Goal: Task Accomplishment & Management: Complete application form

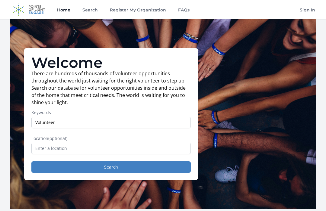
type input "Volunteer"
click at [111, 167] on button "Search" at bounding box center [110, 167] width 159 height 11
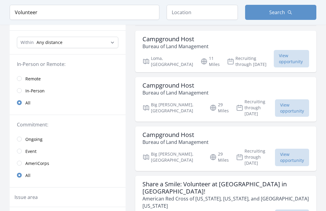
scroll to position [54, 0]
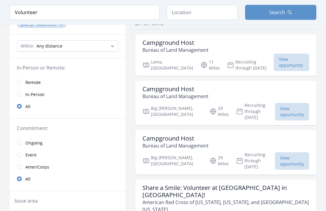
click at [42, 84] on link "Remote" at bounding box center [68, 82] width 116 height 12
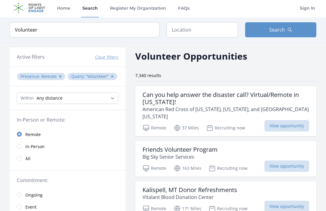
scroll to position [2, 0]
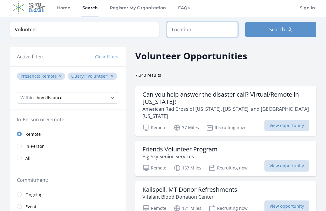
click at [206, 25] on input "text" at bounding box center [201, 29] width 71 height 15
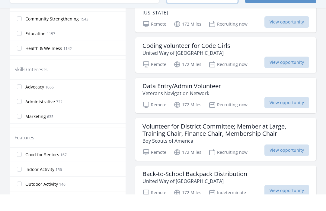
scroll to position [30, 0]
click at [26, 183] on span "Indoor Activity" at bounding box center [39, 186] width 29 height 6
click at [22, 183] on input "Indoor Activity 156" at bounding box center [19, 185] width 5 height 5
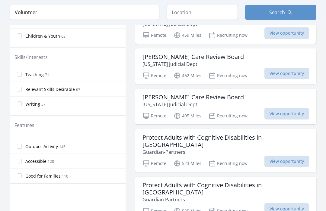
scroll to position [55, 0]
click at [89, 163] on label "Accessible 128" at bounding box center [68, 161] width 116 height 12
click at [22, 163] on input "Accessible 128" at bounding box center [19, 161] width 5 height 5
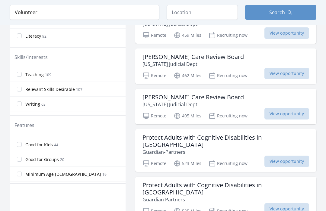
scroll to position [124, 0]
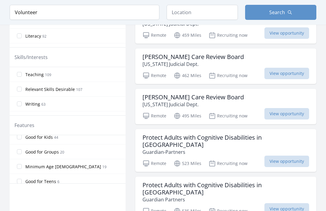
click at [88, 169] on label "Minimum Age [DEMOGRAPHIC_DATA] 19" at bounding box center [68, 167] width 116 height 12
click at [22, 169] on input "Minimum Age [DEMOGRAPHIC_DATA] 19" at bounding box center [19, 166] width 5 height 5
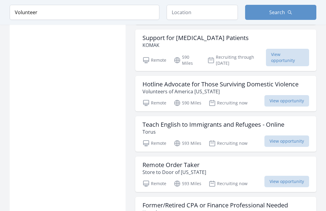
scroll to position [520, 0]
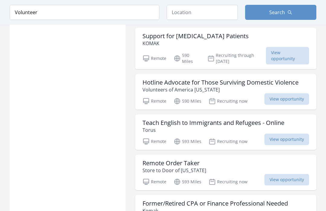
click at [291, 50] on span "View opportunity" at bounding box center [287, 55] width 43 height 17
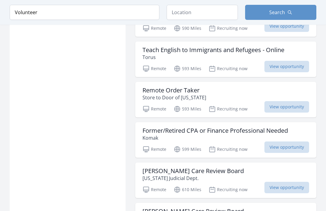
scroll to position [593, 0]
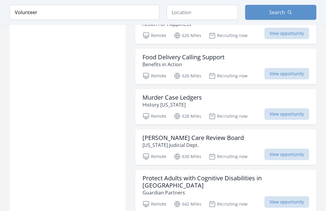
scroll to position [872, 0]
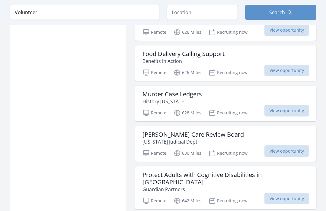
click at [293, 106] on span "View opportunity" at bounding box center [286, 110] width 45 height 11
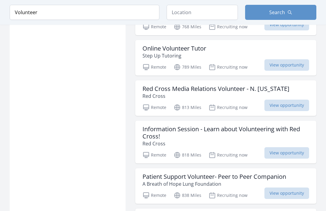
scroll to position [1210, 0]
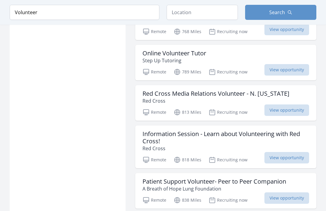
click at [291, 153] on span "View opportunity" at bounding box center [286, 158] width 45 height 11
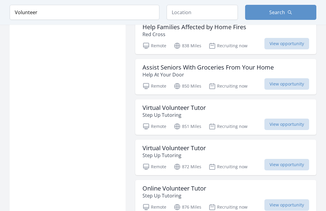
scroll to position [1457, 0]
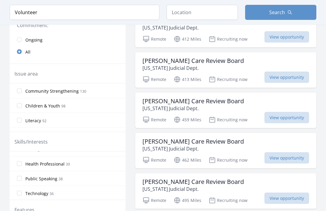
scroll to position [40, 0]
click at [89, 166] on label "Health Professional 39" at bounding box center [68, 164] width 116 height 12
click at [22, 166] on input "Health Professional 39" at bounding box center [19, 163] width 5 height 5
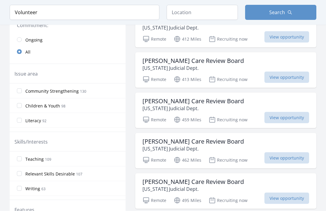
scroll to position [157, 0]
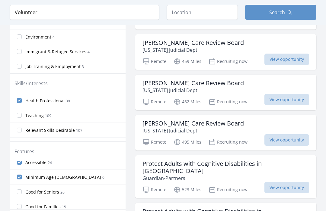
scroll to position [22, 0]
click at [21, 190] on input "Good for Seniors 20" at bounding box center [19, 191] width 5 height 5
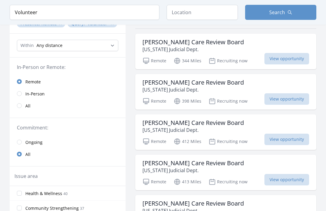
scroll to position [0, 0]
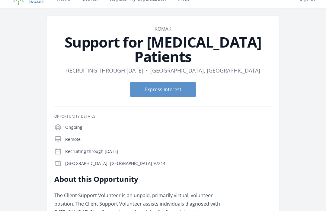
scroll to position [11, 0]
click at [184, 82] on button "Express Interest" at bounding box center [163, 89] width 66 height 15
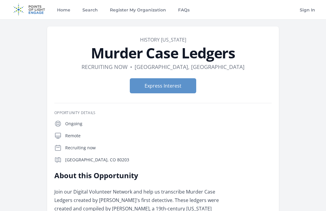
click at [179, 85] on button "Express Interest" at bounding box center [163, 85] width 66 height 15
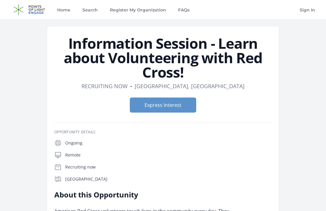
click at [180, 105] on button "Express Interest" at bounding box center [163, 105] width 66 height 15
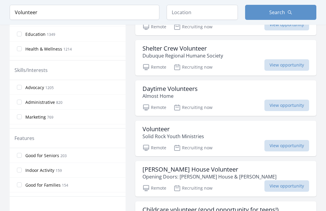
scroll to position [31, 0]
click at [82, 170] on label "Indoor Activity 159" at bounding box center [68, 169] width 116 height 12
click at [22, 170] on input "Indoor Activity 159" at bounding box center [19, 169] width 5 height 5
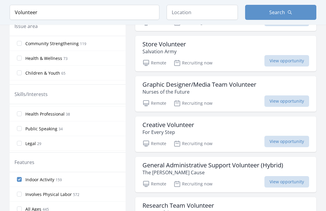
scroll to position [42, 0]
click at [84, 117] on label "Health Professional 38" at bounding box center [68, 114] width 116 height 12
click at [22, 116] on input "Health Professional 38" at bounding box center [19, 113] width 5 height 5
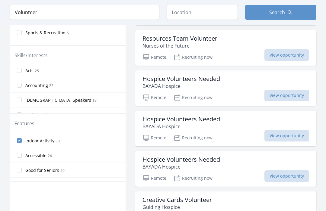
scroll to position [209, 0]
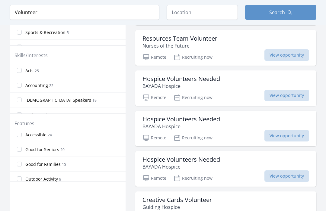
click at [88, 151] on label "Good for Seniors 20" at bounding box center [68, 150] width 116 height 12
click at [22, 151] on input "Good for Seniors 20" at bounding box center [19, 149] width 5 height 5
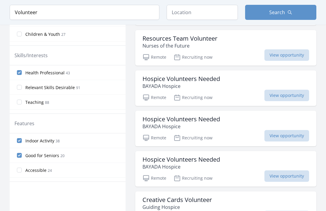
click at [91, 157] on label "Good for Seniors 20" at bounding box center [68, 156] width 116 height 12
click at [22, 157] on input "Good for Seniors 20" at bounding box center [19, 155] width 5 height 5
click at [84, 157] on label "Accessible 24" at bounding box center [68, 156] width 116 height 12
click at [22, 157] on input "Accessible 24" at bounding box center [19, 155] width 5 height 5
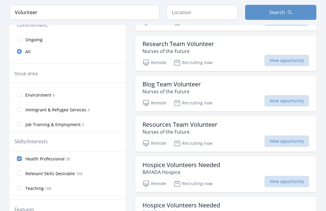
click at [24, 115] on label "Immigrant & Refugee Services 4" at bounding box center [68, 110] width 116 height 12
click at [22, 112] on input "Immigrant & Refugee Services 4" at bounding box center [19, 109] width 5 height 5
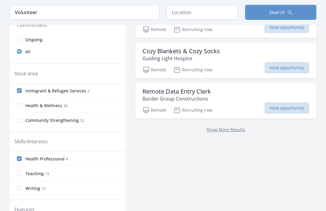
click at [21, 107] on input "Health & Wellness 36" at bounding box center [19, 105] width 5 height 5
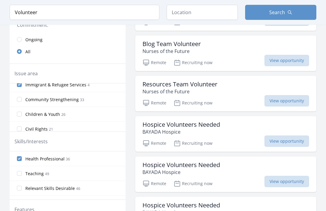
click at [19, 102] on input "Community Strengthening 33" at bounding box center [19, 99] width 5 height 5
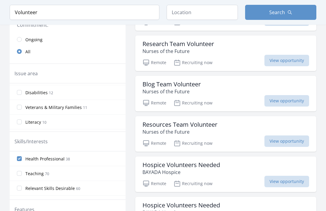
scroll to position [118, 0]
click at [57, 96] on label "Disabilities 12" at bounding box center [68, 91] width 116 height 12
click at [22, 94] on input "Disabilities 12" at bounding box center [19, 91] width 5 height 5
click at [100, 97] on label "Disaster Response & Recovery 5" at bounding box center [68, 94] width 116 height 12
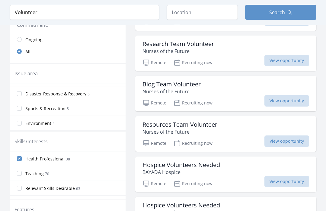
click at [22, 96] on input "Disaster Response & Recovery 5" at bounding box center [19, 93] width 5 height 5
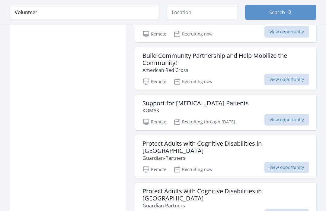
scroll to position [459, 0]
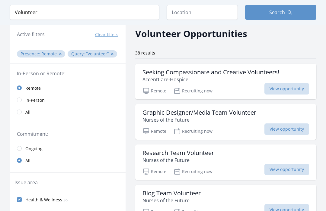
scroll to position [24, 0]
click at [204, 157] on h3 "Research Team Volunteer" at bounding box center [177, 153] width 71 height 7
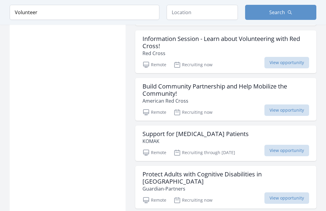
scroll to position [422, 0]
click at [280, 113] on span "View opportunity" at bounding box center [286, 110] width 45 height 11
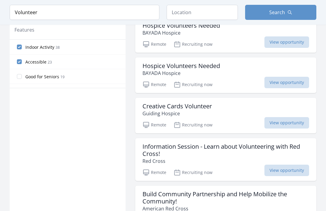
scroll to position [313, 0]
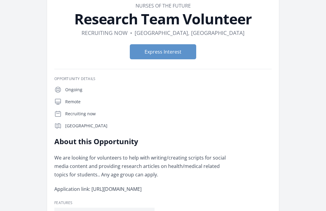
scroll to position [30, 0]
